Goal: Transaction & Acquisition: Book appointment/travel/reservation

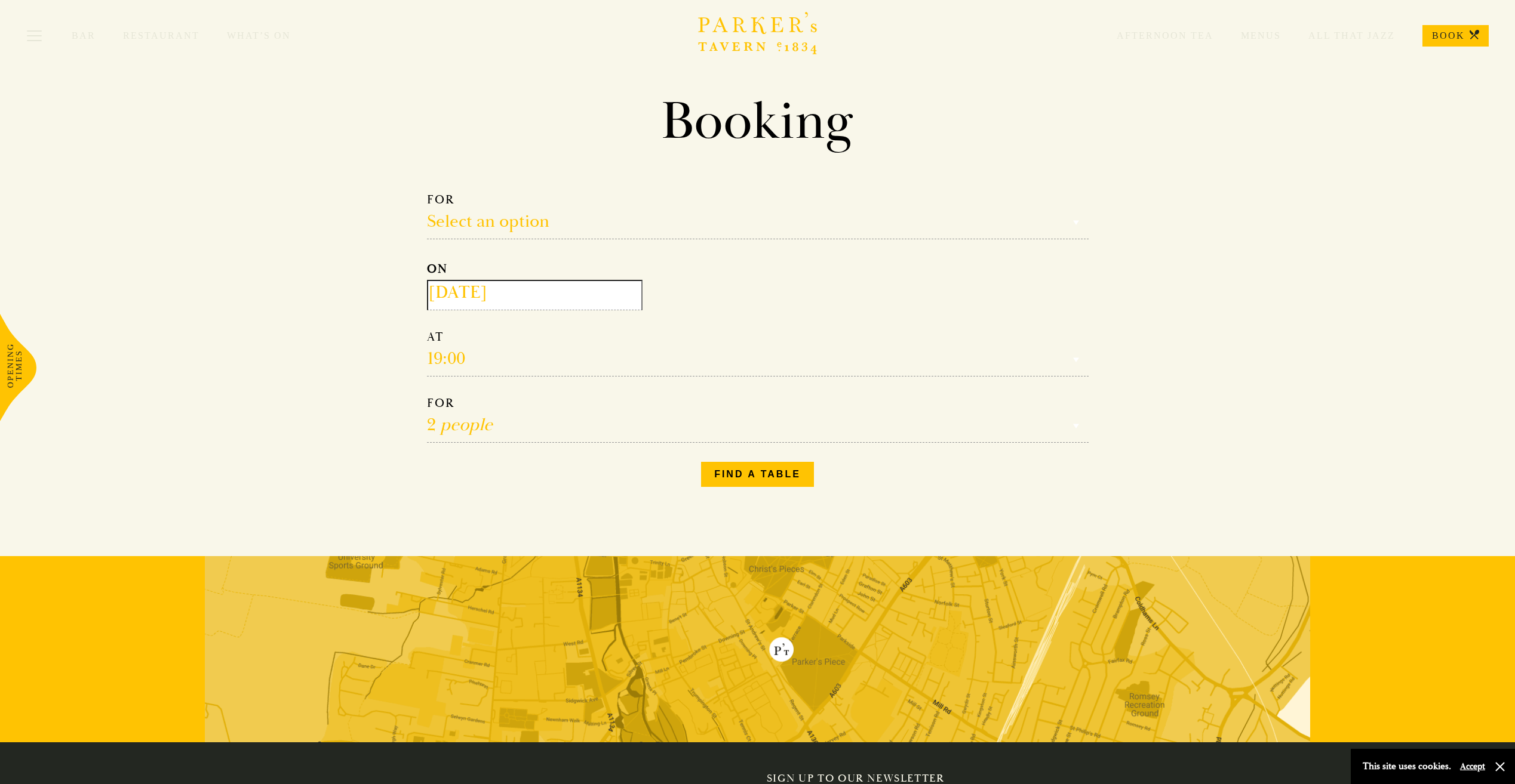
click at [520, 216] on select "Select an option Lunch Dinner Afternoon Tea" at bounding box center [758, 216] width 662 height 47
select select "134868"
click at [427, 192] on select "Select an option Lunch Dinner Afternoon Tea" at bounding box center [758, 216] width 662 height 47
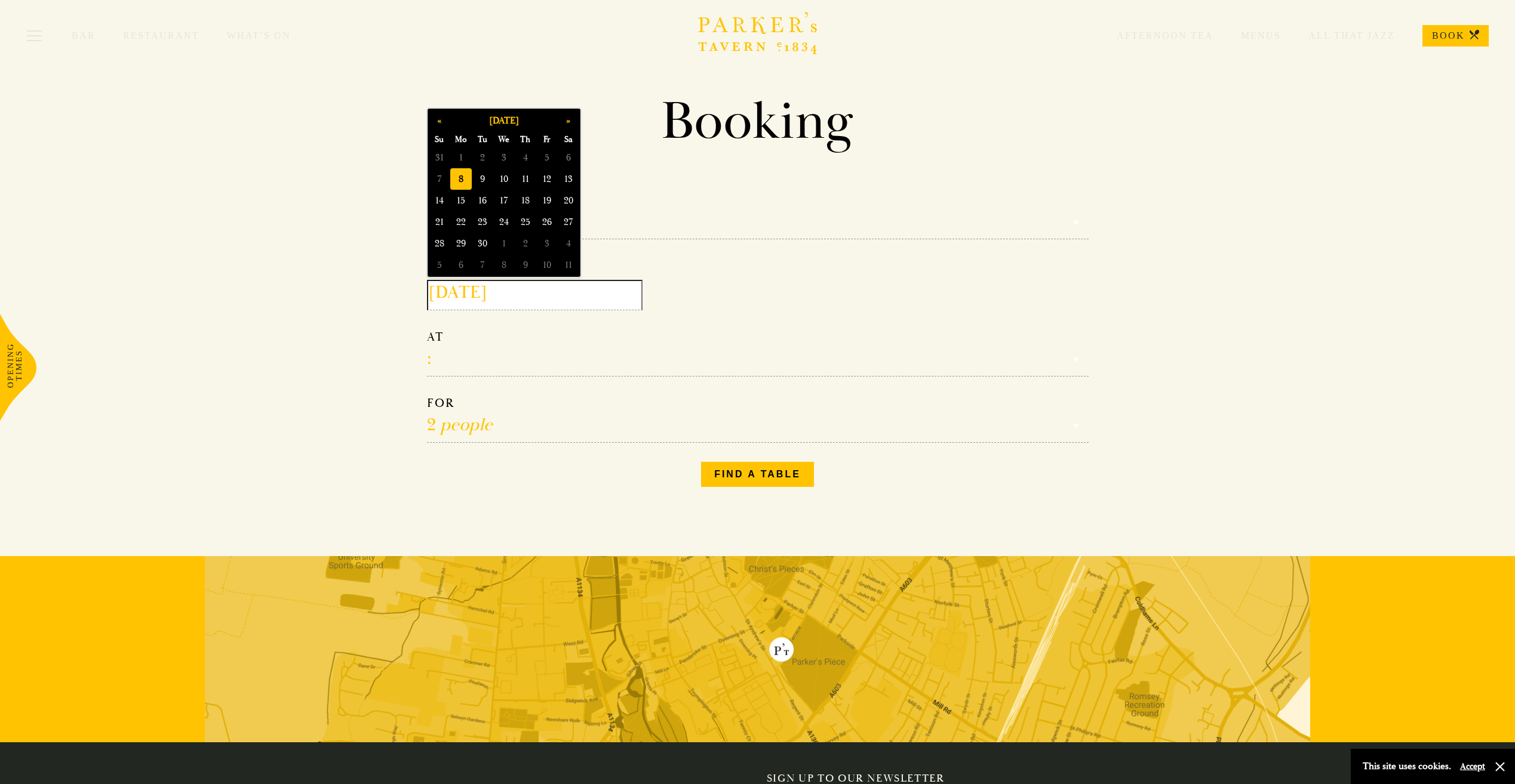
click at [535, 297] on input "[DATE]" at bounding box center [534, 295] width 216 height 30
click at [565, 120] on button "»" at bounding box center [568, 120] width 21 height 21
click at [566, 120] on button "»" at bounding box center [568, 120] width 21 height 21
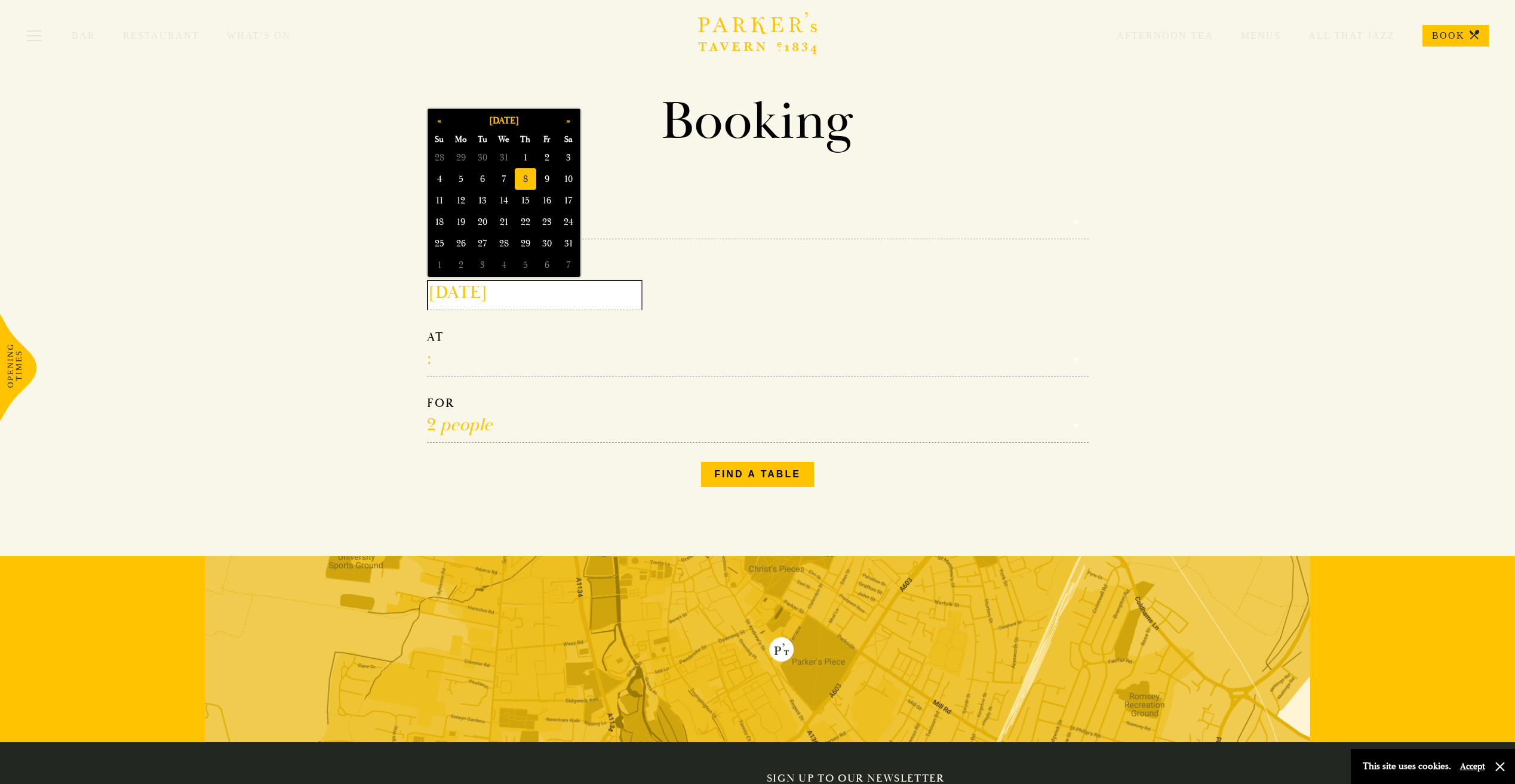
click at [525, 178] on span "8" at bounding box center [525, 178] width 21 height 21
type input "[DATE]"
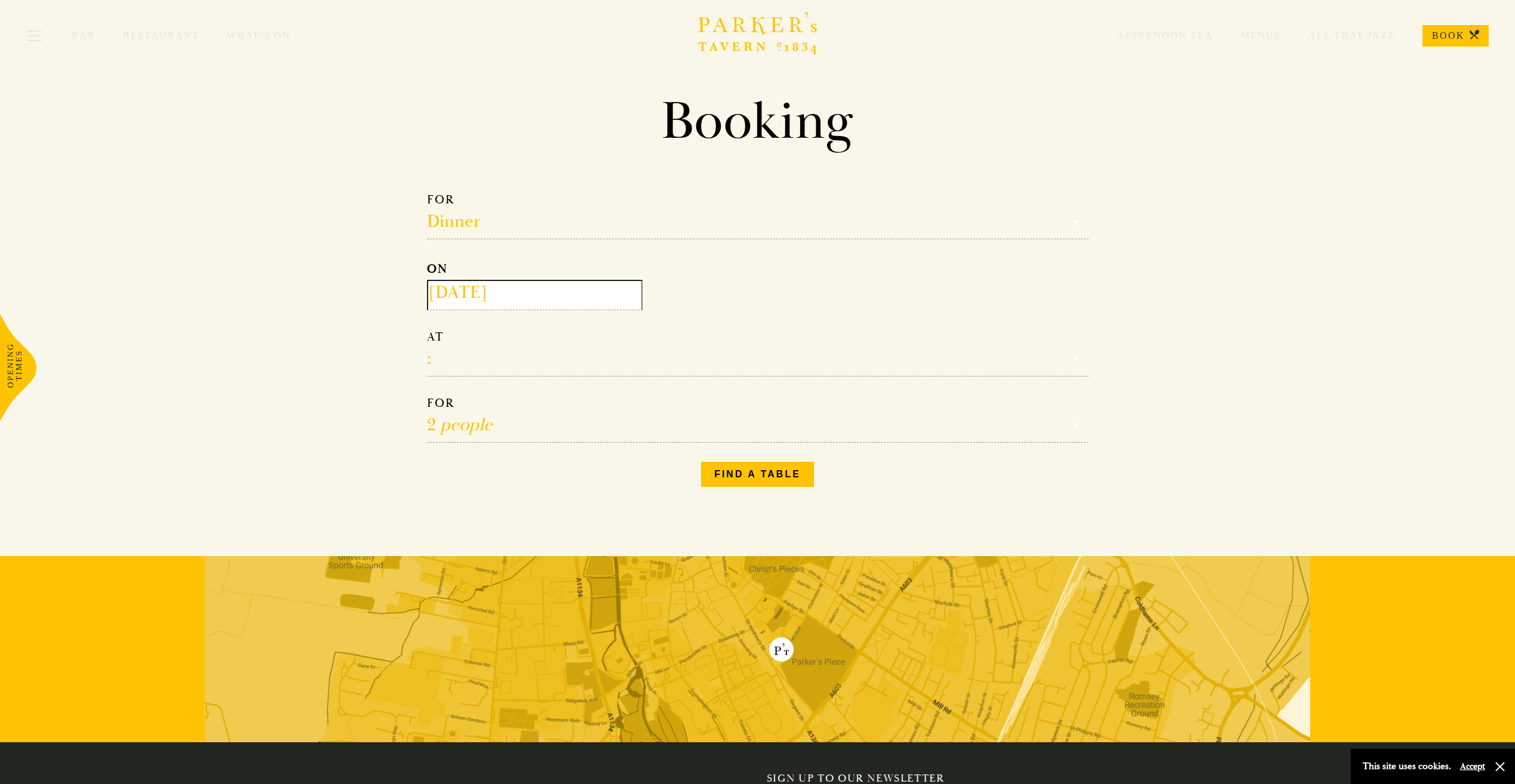
click at [508, 360] on select "17:00 18:00 18:30 19:00 19:30 20:00 20:30 21:00 21:30" at bounding box center [758, 353] width 662 height 47
select select "19:30"
click at [427, 329] on select "17:00 18:00 18:30 19:00 19:30 20:00 20:30 21:00 21:30" at bounding box center [758, 353] width 662 height 47
click at [564, 431] on select "1 person 2 people 3 people 4 people 5 people 6 people 7 people 8 people 9 peopl…" at bounding box center [758, 419] width 662 height 47
click at [427, 395] on select "1 person 2 people 3 people 4 people 5 people 6 people 7 people 8 people 9 peopl…" at bounding box center [758, 419] width 662 height 47
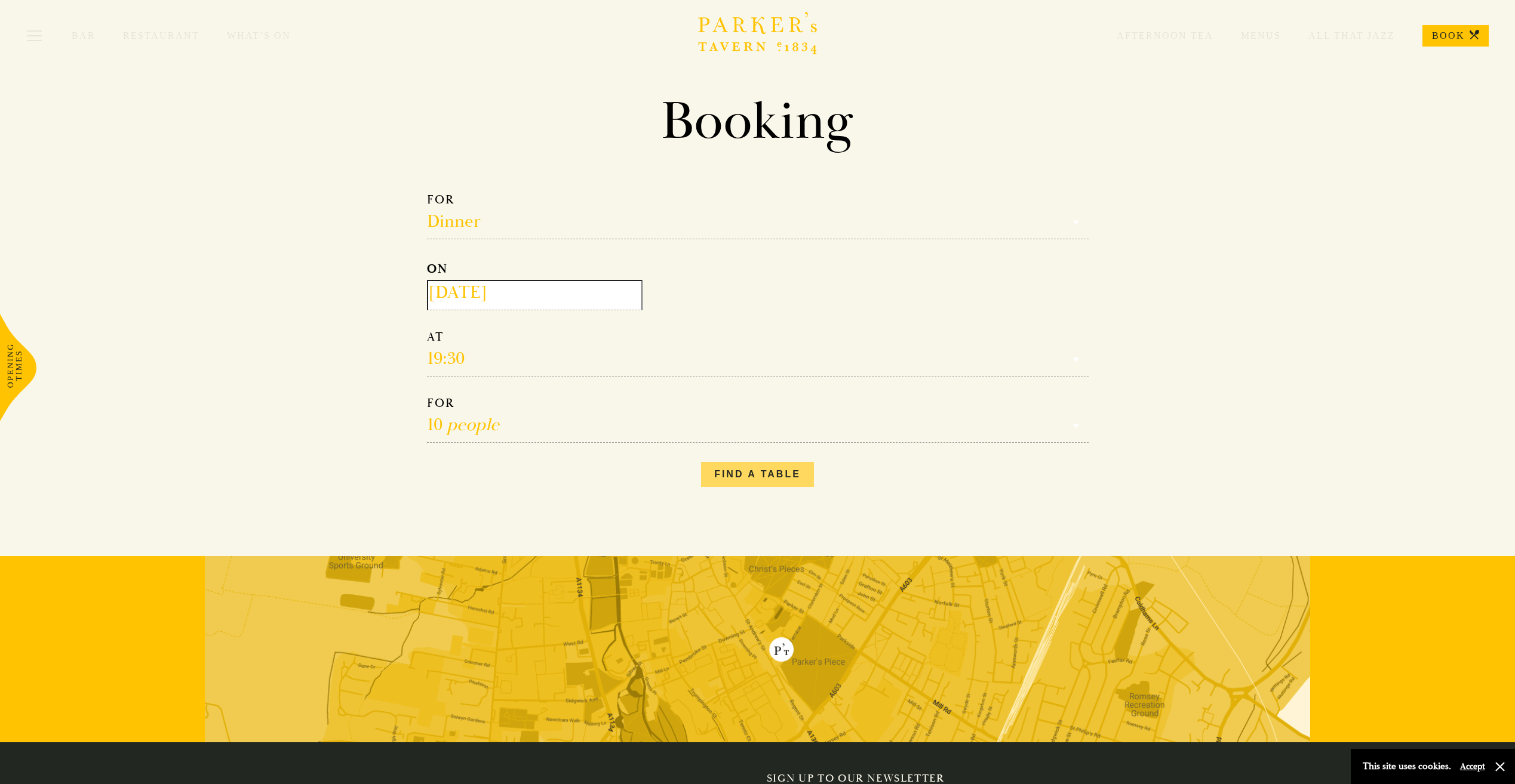
click at [762, 473] on button "Find a table" at bounding box center [758, 475] width 113 height 25
click at [490, 420] on select "1 person 2 people 3 people 4 people 5 people 6 people 7 people 8 people 9 peopl…" at bounding box center [758, 419] width 662 height 47
select select "8"
click at [427, 395] on select "1 person 2 people 3 people 4 people 5 people 6 people 7 people 8 people 9 peopl…" at bounding box center [758, 419] width 662 height 47
click at [712, 471] on button "Find a table" at bounding box center [758, 475] width 113 height 25
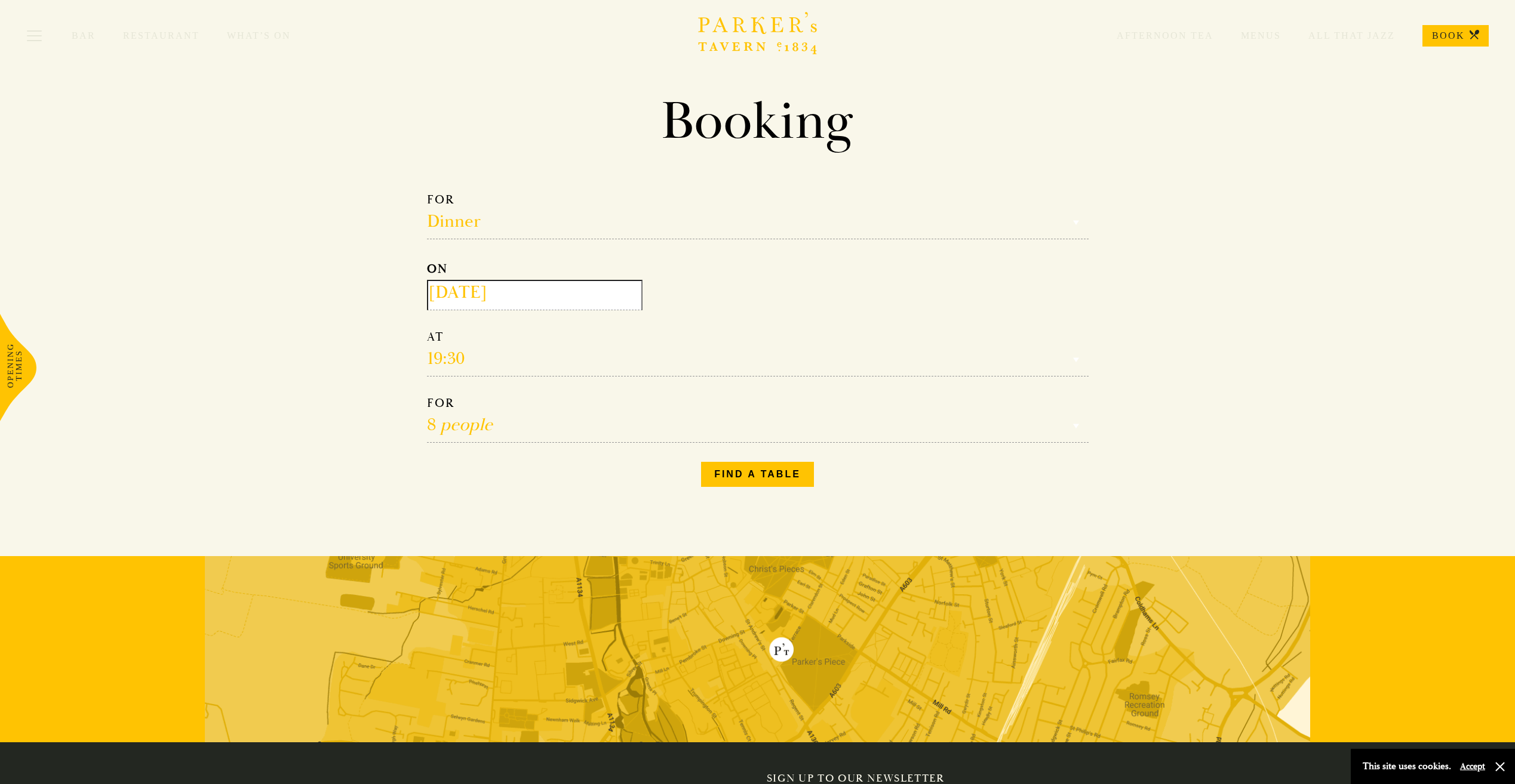
click at [1449, 37] on link "BOOK" at bounding box center [1456, 35] width 66 height 21
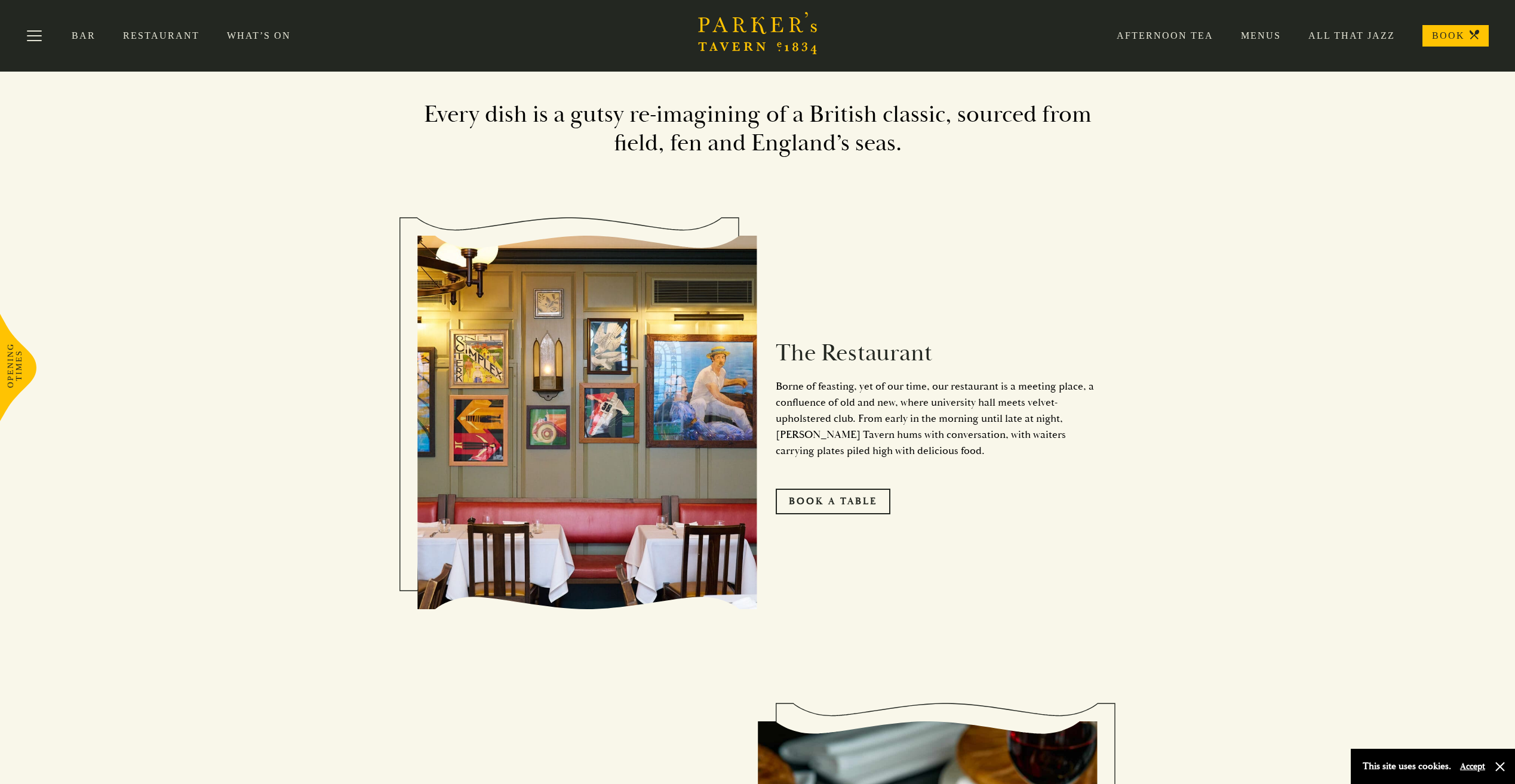
scroll to position [716, 0]
